Goal: Use online tool/utility

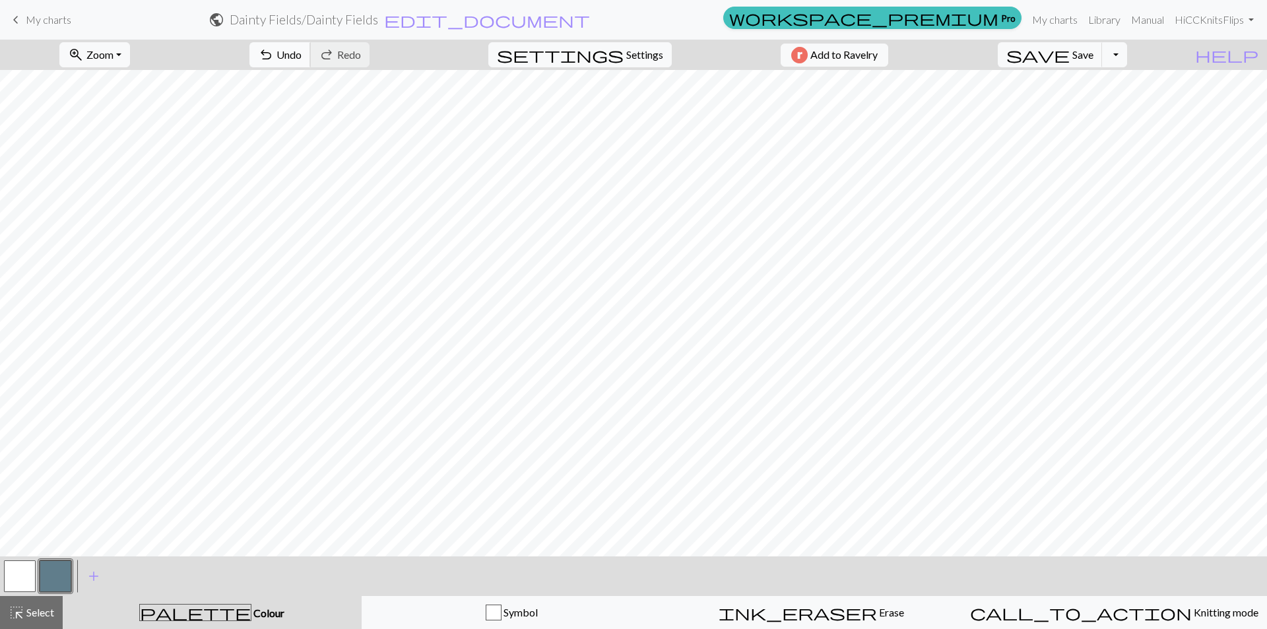
click at [274, 57] on span "undo" at bounding box center [266, 55] width 16 height 18
click at [804, 618] on span "ink_eraser" at bounding box center [797, 612] width 158 height 18
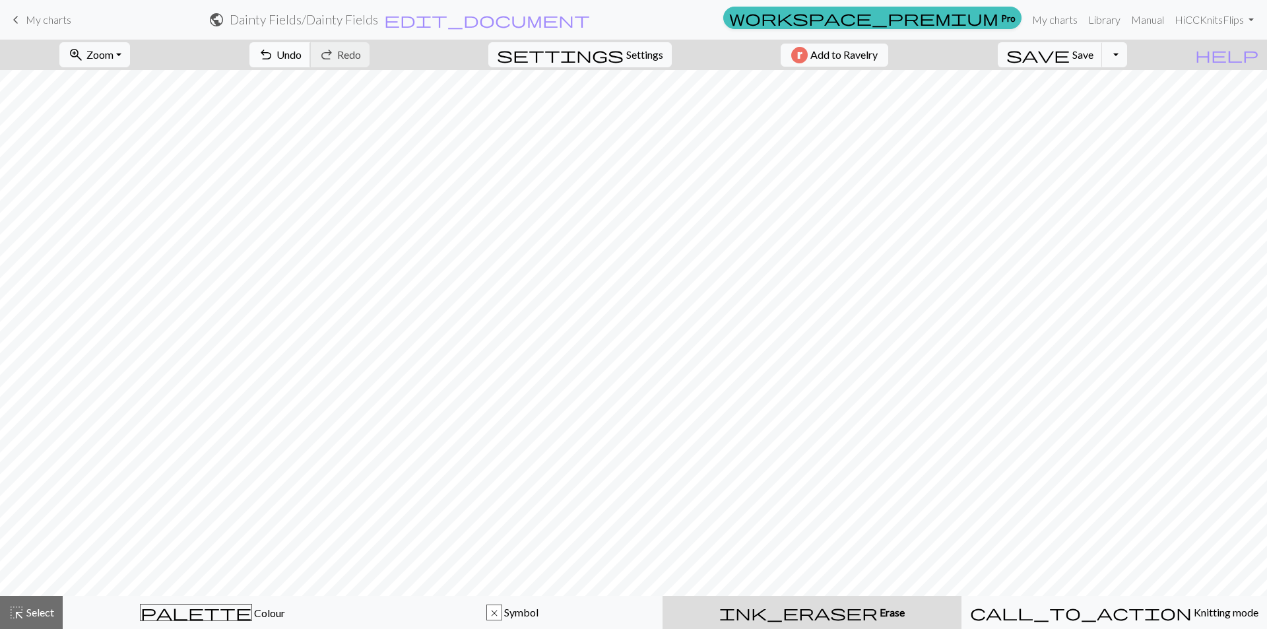
click at [302, 59] on span "Undo" at bounding box center [288, 54] width 25 height 13
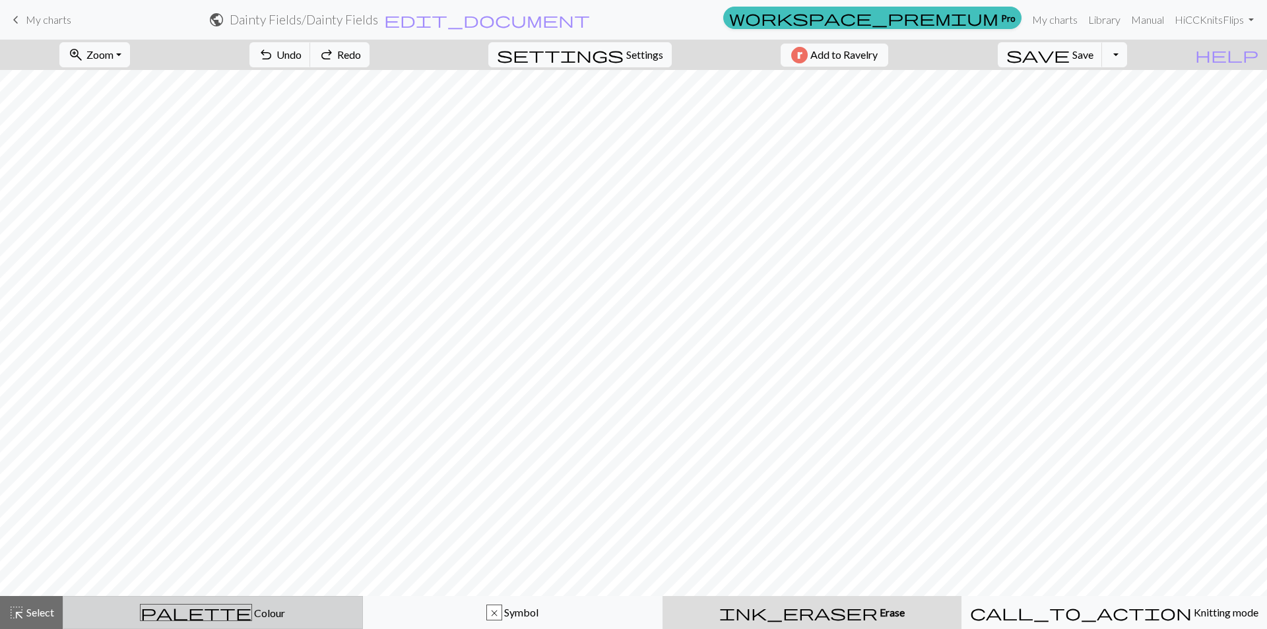
click at [224, 619] on div "palette Colour Colour" at bounding box center [212, 612] width 283 height 17
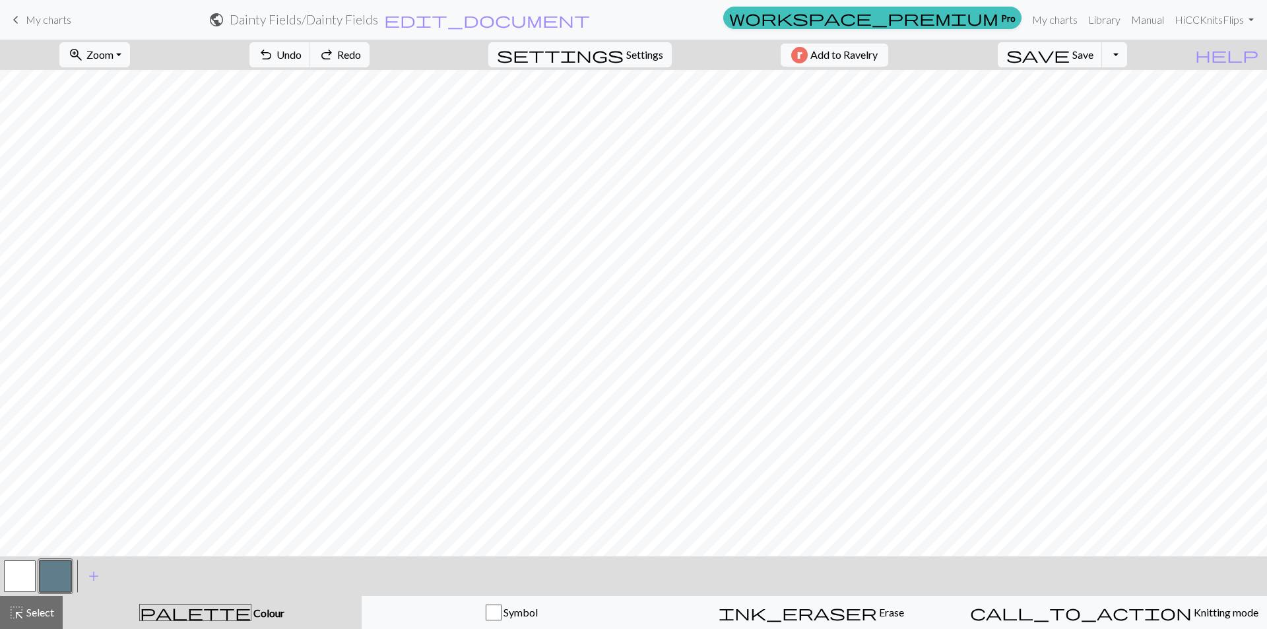
click at [30, 565] on button "button" at bounding box center [20, 576] width 32 height 32
click at [47, 577] on button "button" at bounding box center [56, 576] width 32 height 32
click at [13, 573] on button "button" at bounding box center [20, 576] width 32 height 32
click at [63, 571] on button "button" at bounding box center [56, 576] width 32 height 32
click at [20, 573] on button "button" at bounding box center [20, 576] width 32 height 32
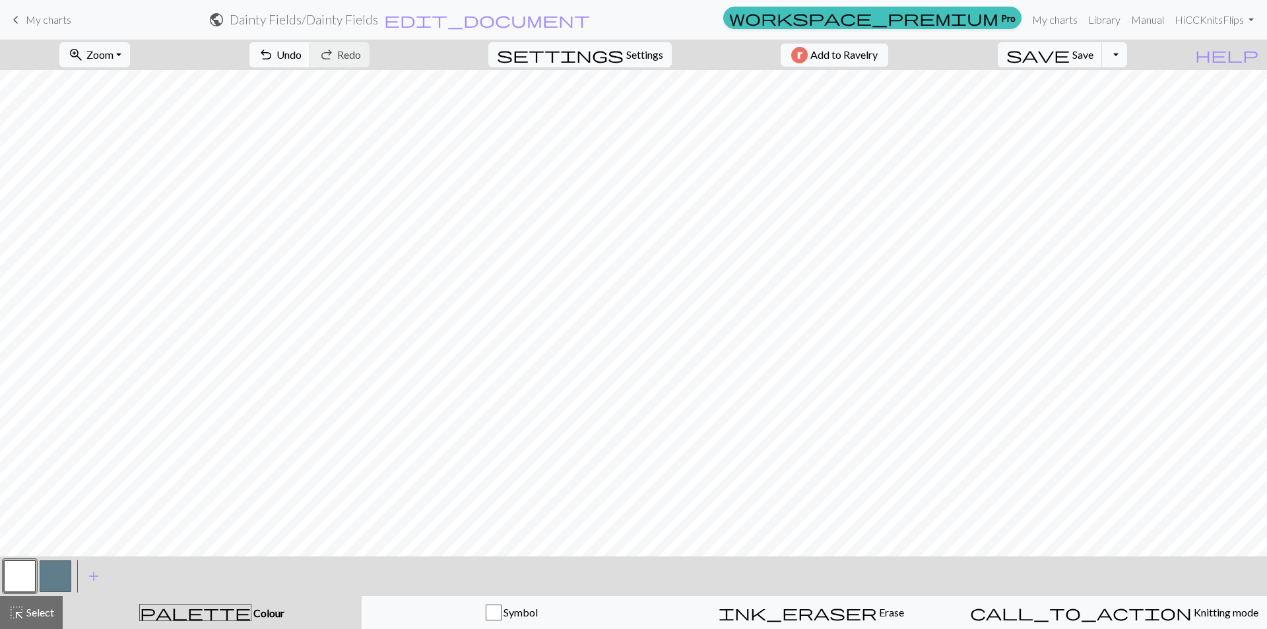
click at [64, 572] on button "button" at bounding box center [56, 576] width 32 height 32
click at [22, 578] on button "button" at bounding box center [20, 576] width 32 height 32
drag, startPoint x: 49, startPoint y: 569, endPoint x: 268, endPoint y: 561, distance: 219.2
click at [49, 569] on button "button" at bounding box center [56, 576] width 32 height 32
click at [18, 570] on button "button" at bounding box center [20, 576] width 32 height 32
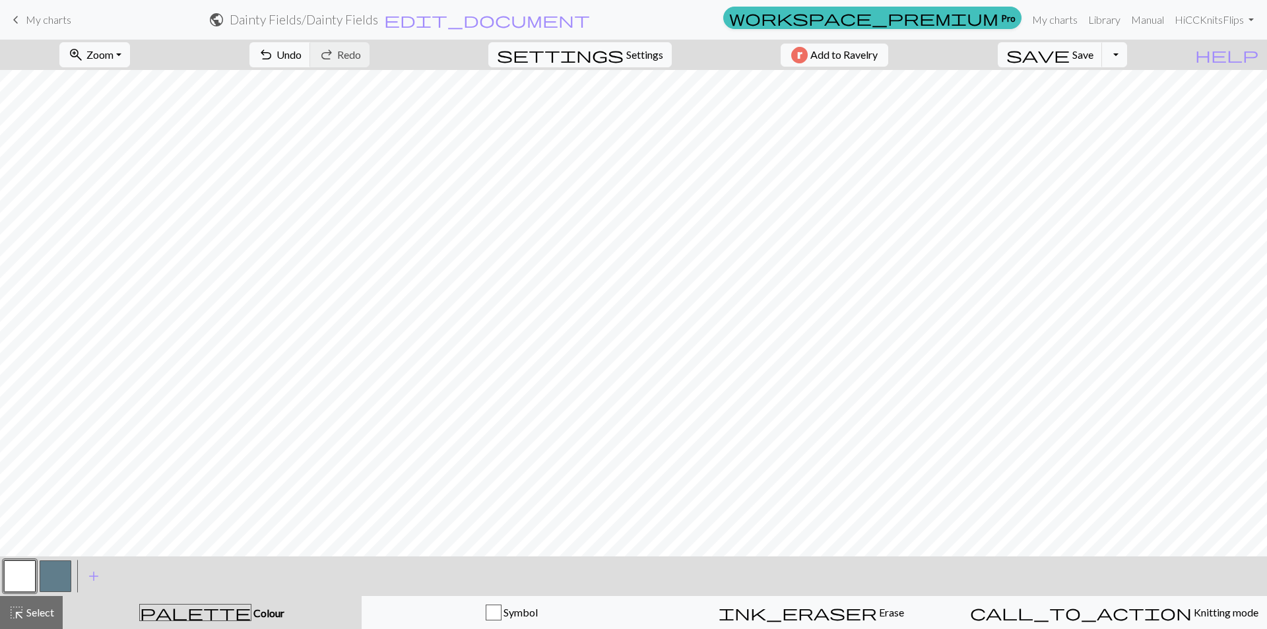
click at [57, 583] on button "button" at bounding box center [56, 576] width 32 height 32
